Goal: Information Seeking & Learning: Learn about a topic

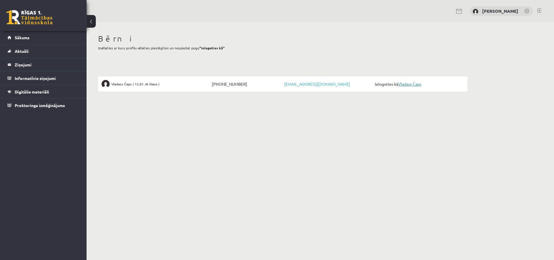
click at [412, 84] on link "Vladass Čaps" at bounding box center [409, 83] width 23 height 5
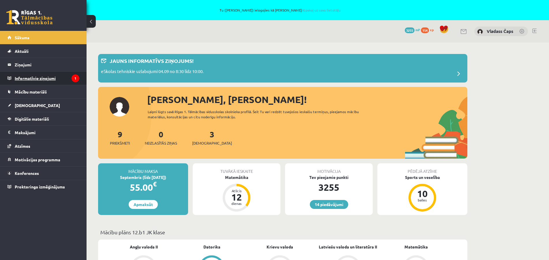
click at [46, 80] on legend "Informatīvie ziņojumi 1" at bounding box center [47, 78] width 65 height 13
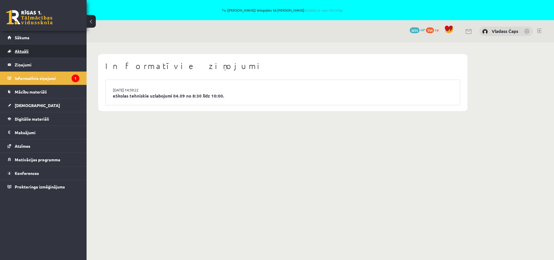
click at [21, 51] on span "Aktuāli" at bounding box center [22, 51] width 14 height 5
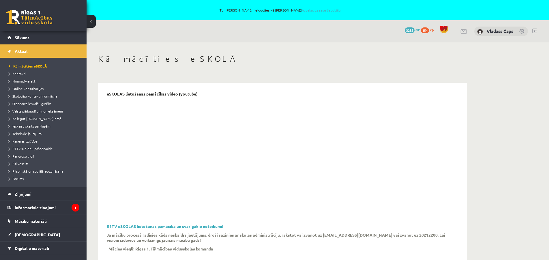
click at [31, 110] on span "Valsts pārbaudījumi un eksāmeni" at bounding box center [36, 111] width 54 height 5
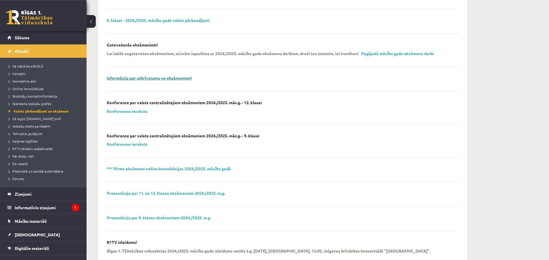
scroll to position [88, 0]
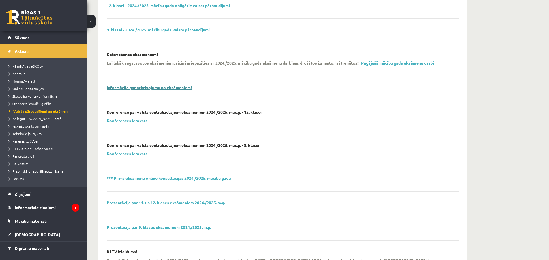
click at [158, 89] on link "Informācija par atbrīvojumu no eksāmeniem!" at bounding box center [149, 87] width 85 height 5
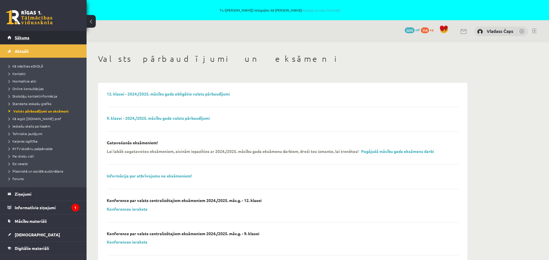
click at [20, 36] on span "Sākums" at bounding box center [22, 37] width 15 height 5
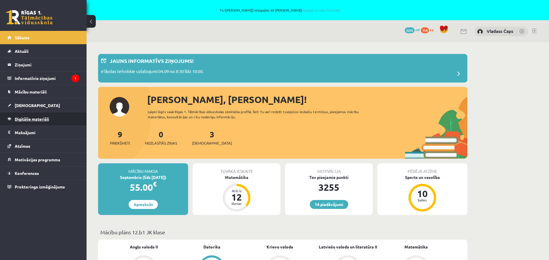
click at [19, 119] on span "Digitālie materiāli" at bounding box center [32, 118] width 34 height 5
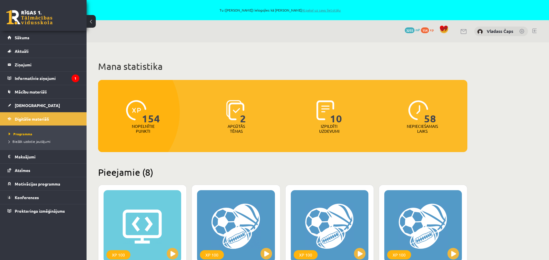
click at [322, 11] on link "Atpakaļ uz savu lietotāju" at bounding box center [321, 10] width 39 height 5
